Goal: Task Accomplishment & Management: Manage account settings

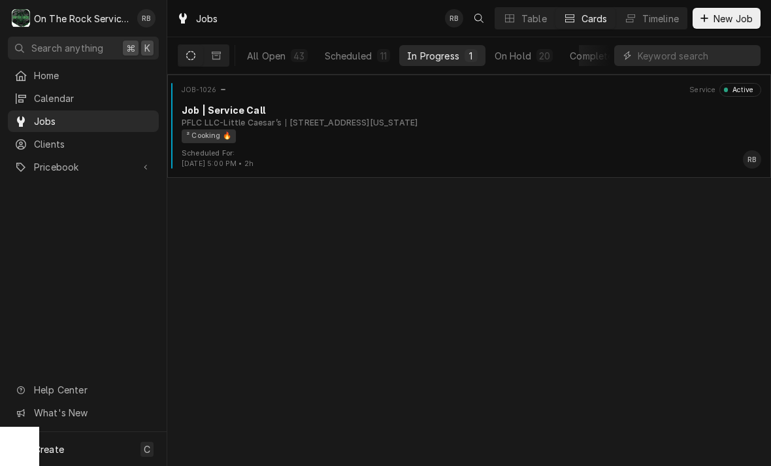
click at [533, 124] on div "PFLC LLC-Little Caesar’s [STREET_ADDRESS][US_STATE]" at bounding box center [472, 123] width 580 height 12
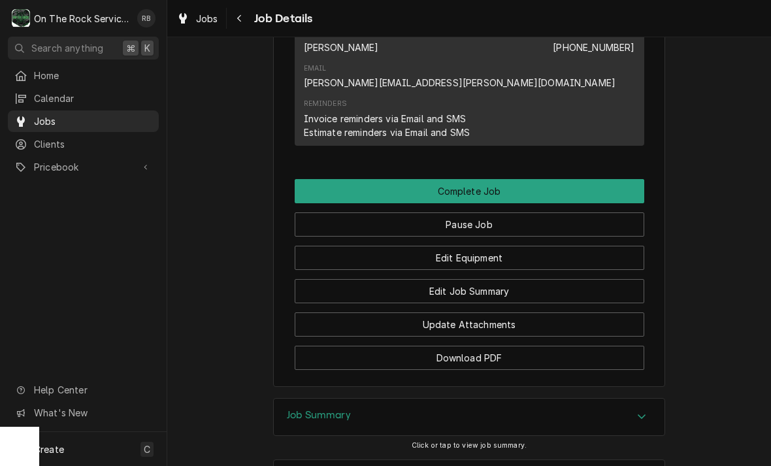
scroll to position [1360, 0]
click at [552, 212] on button "Pause Job" at bounding box center [470, 224] width 350 height 24
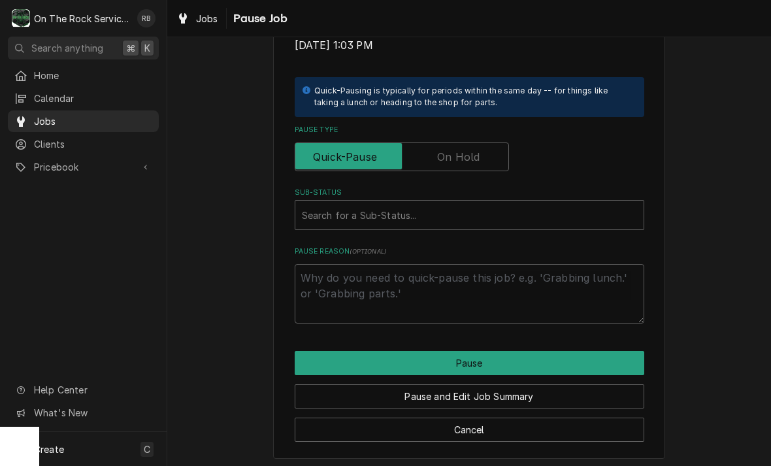
click at [497, 144] on input "Pause Type" at bounding box center [402, 157] width 203 height 29
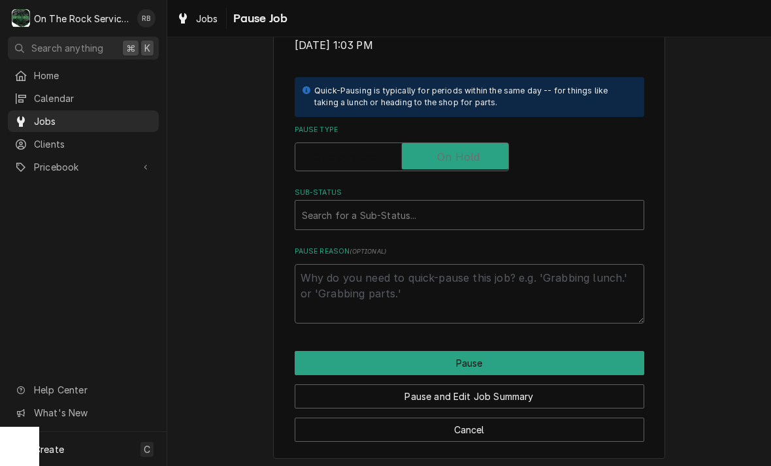
checkbox input "true"
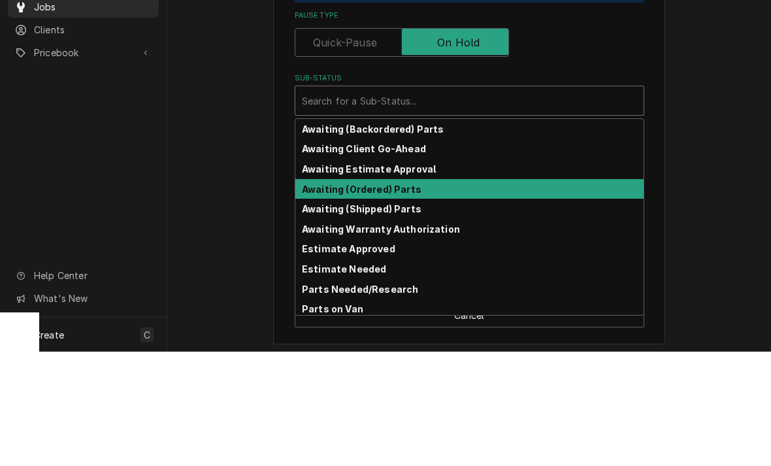
click at [404, 298] on strong "Awaiting (Ordered) Parts" at bounding box center [362, 303] width 120 height 11
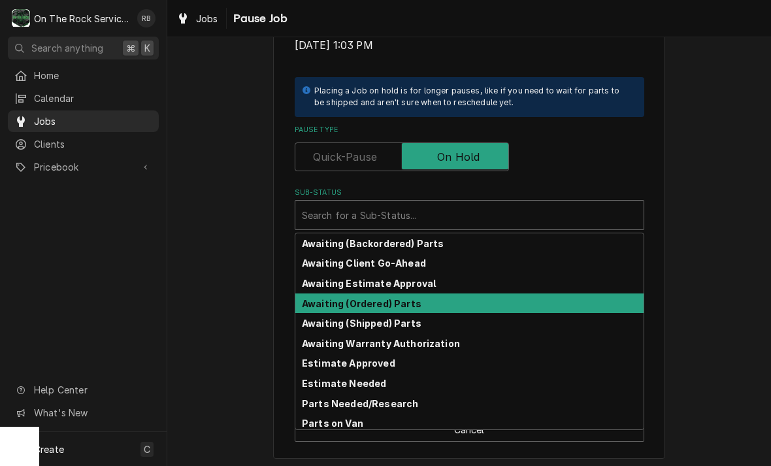
scroll to position [247, 0]
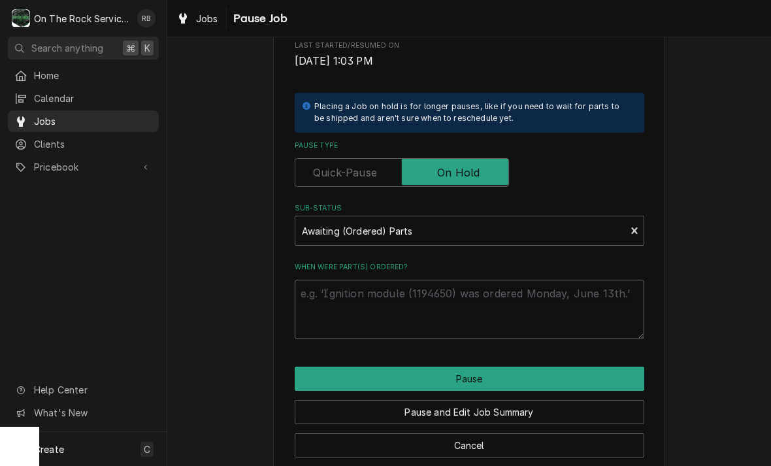
click at [373, 300] on textarea "When were part(s) ordered?" at bounding box center [470, 309] width 350 height 59
type textarea "x"
type textarea "8"
type textarea "x"
type textarea "8-"
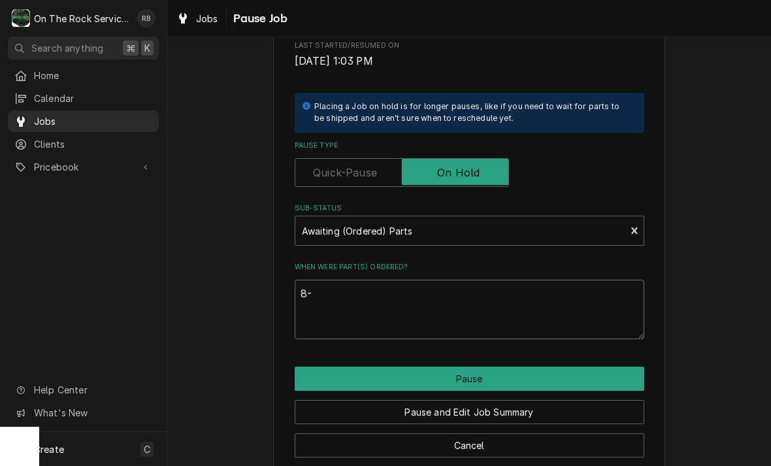
type textarea "x"
type textarea "8-20"
type textarea "x"
type textarea "8-202"
type textarea "x"
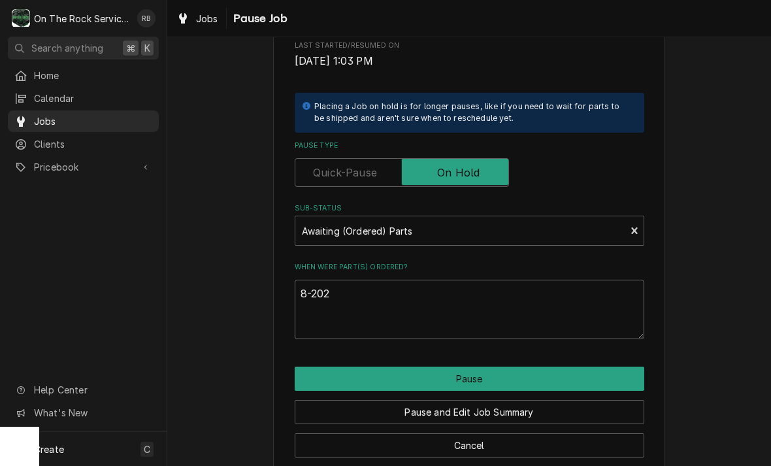
type textarea "8-2025"
type textarea "x"
type textarea "8-202"
type textarea "x"
type textarea "8-20"
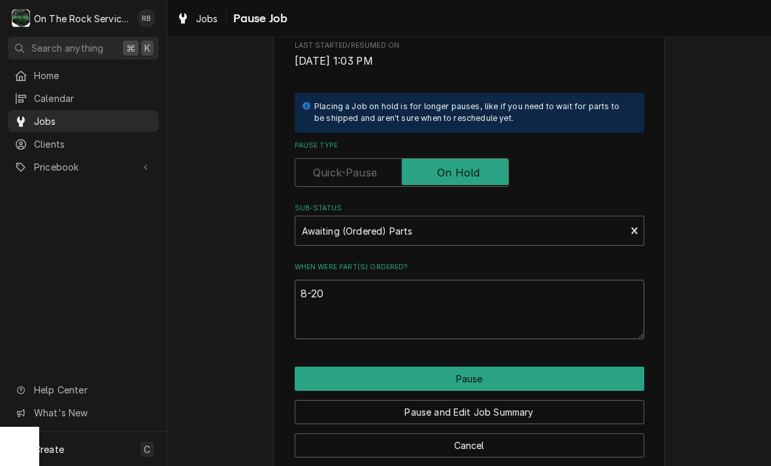
type textarea "x"
type textarea "8-2"
type textarea "x"
type textarea "8-"
type textarea "x"
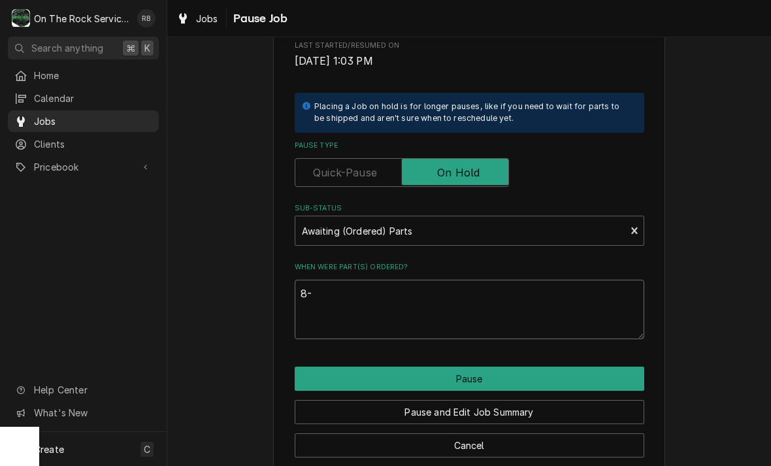
type textarea "8-2"
type textarea "x"
type textarea "8-28"
type textarea "x"
type textarea "8-28-"
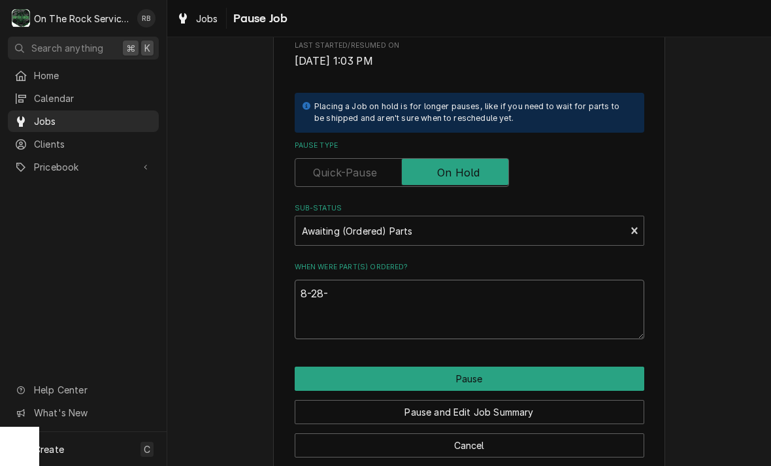
type textarea "x"
type textarea "8-28-2"
type textarea "x"
type textarea "[DATE]"
type textarea "x"
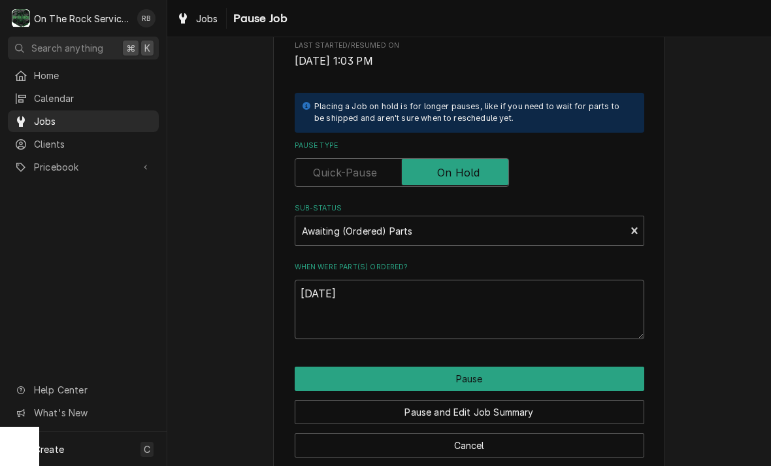
type textarea "8-28-202"
type textarea "x"
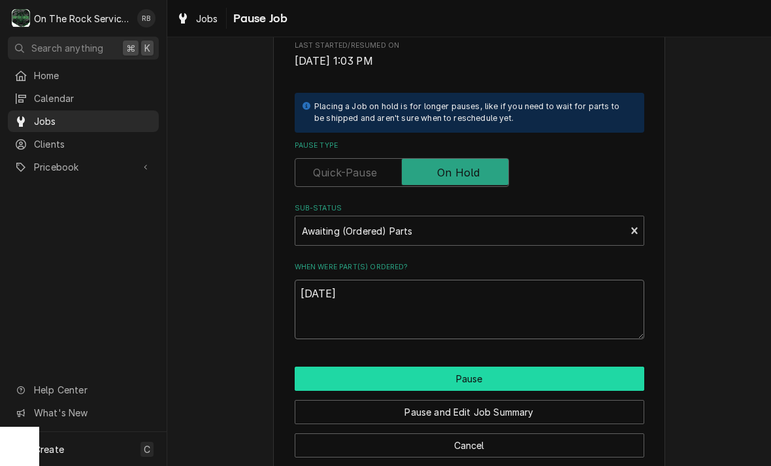
type textarea "[DATE]"
click at [501, 367] on button "Pause" at bounding box center [470, 379] width 350 height 24
type textarea "x"
